Goal: Check status

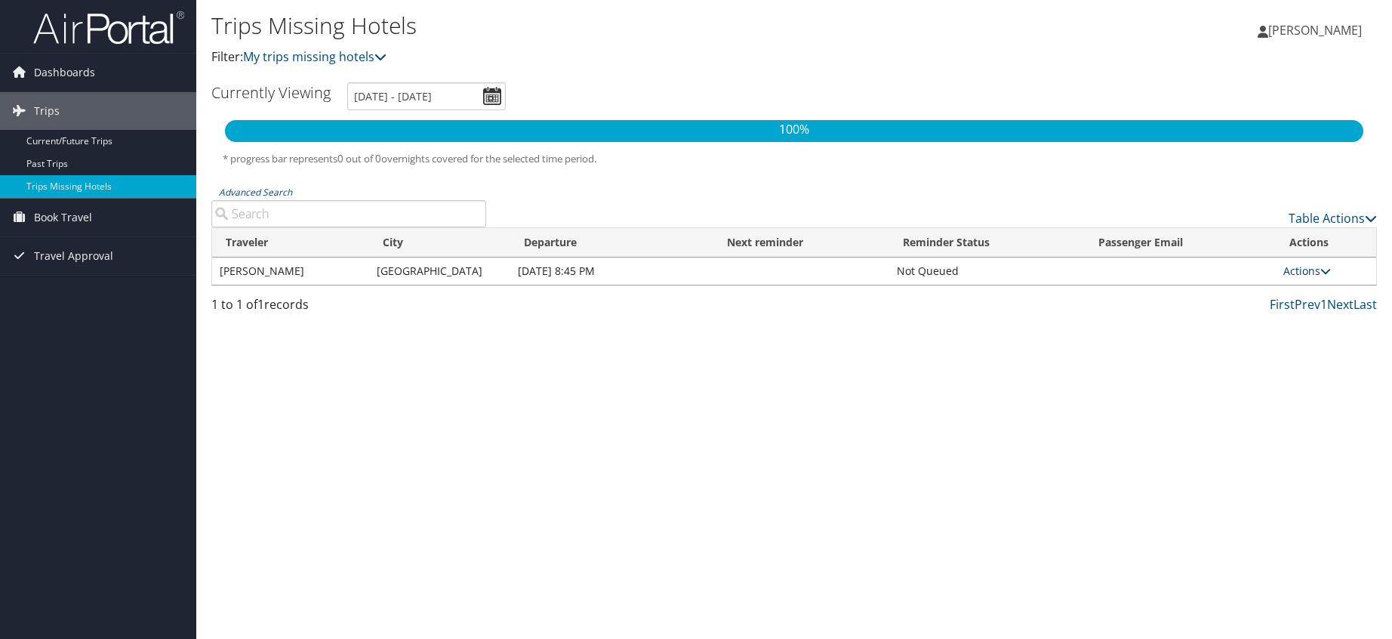
click at [1307, 275] on link "Actions" at bounding box center [1307, 270] width 48 height 14
click at [1011, 414] on div "Trips Missing Hotels Filter: My trips missing hotels Kellie Mangus Kellie Mangu…" at bounding box center [794, 319] width 1196 height 639
click at [108, 140] on link "Current/Future Trips" at bounding box center [98, 141] width 196 height 23
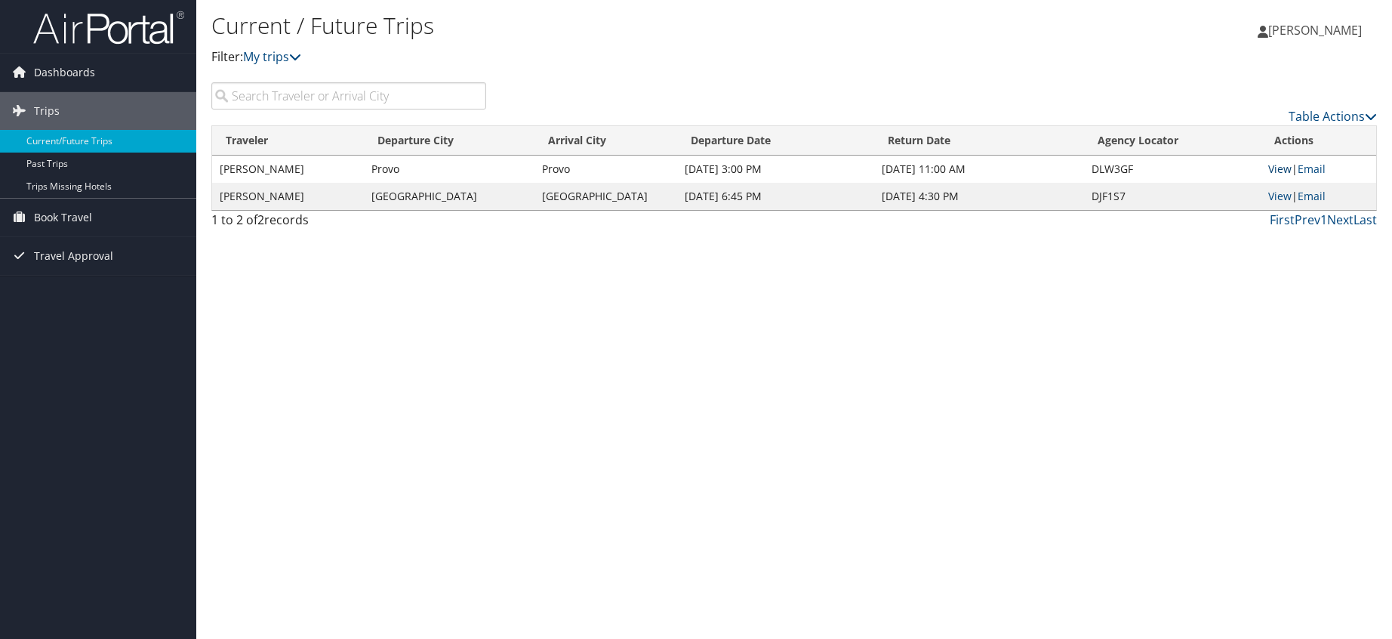
click at [1279, 171] on link "View" at bounding box center [1279, 169] width 23 height 14
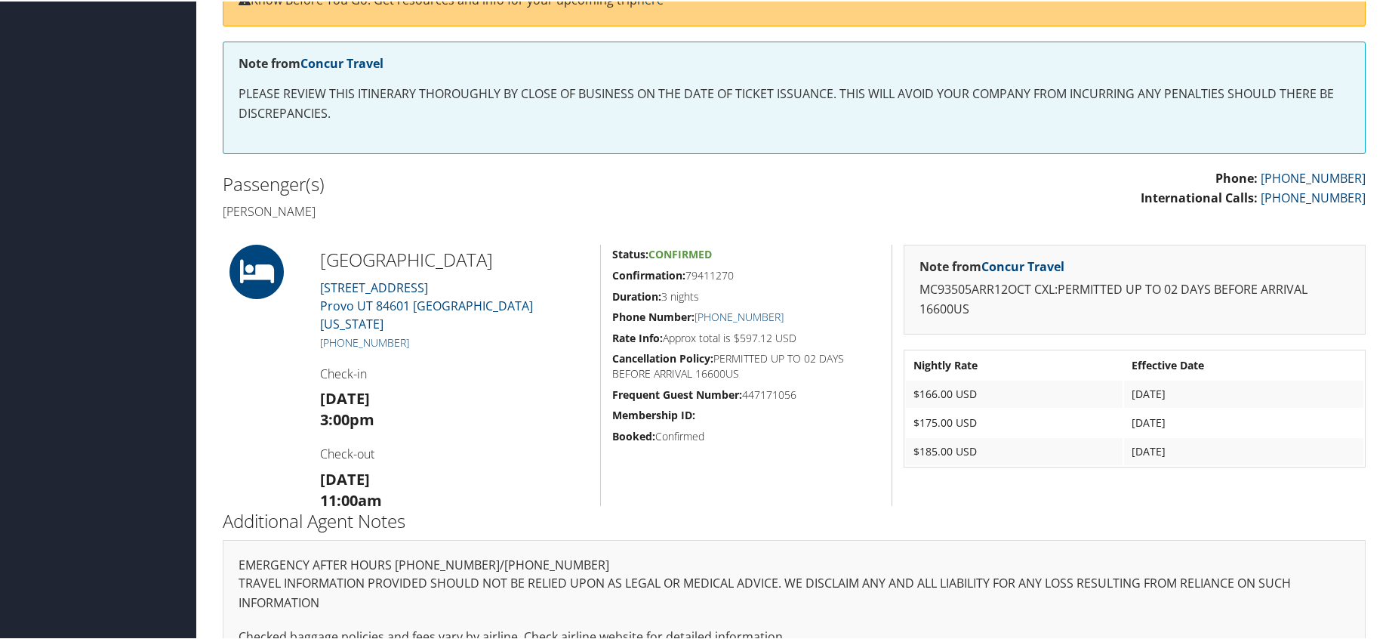
scroll to position [237, 0]
